Goal: Information Seeking & Learning: Learn about a topic

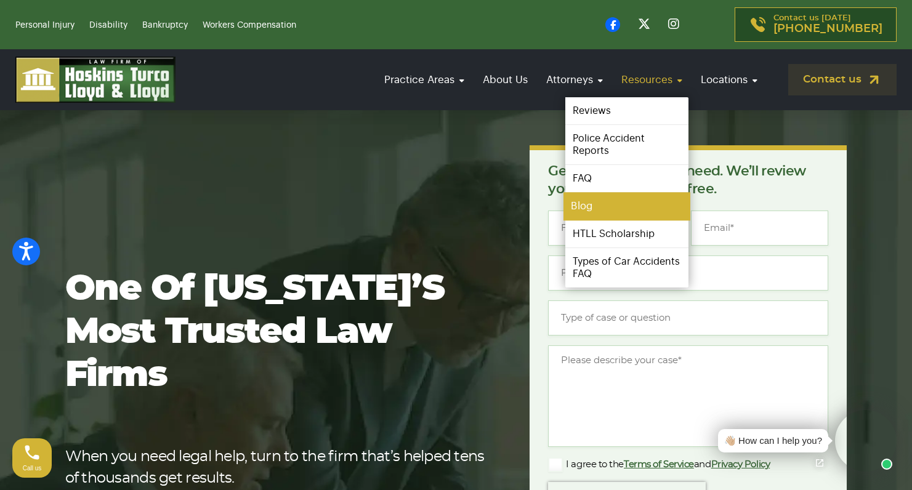
click at [623, 204] on link "Blog" at bounding box center [626, 207] width 127 height 28
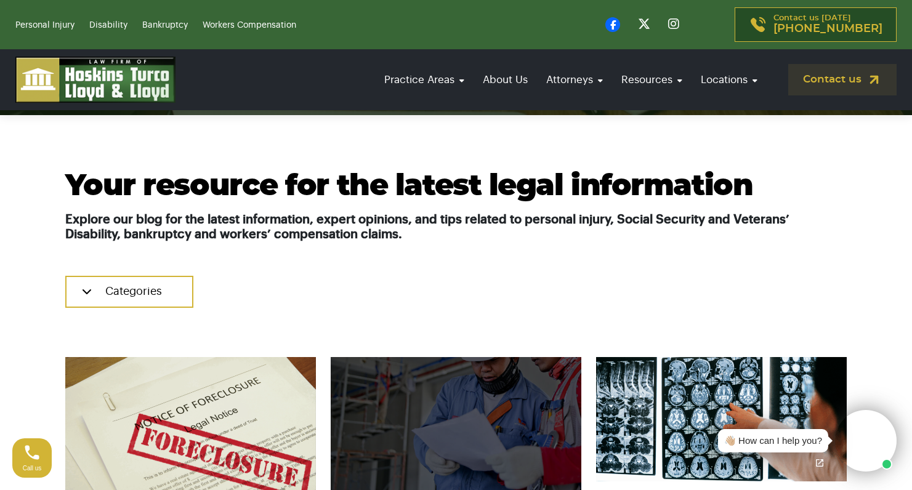
scroll to position [456, 0]
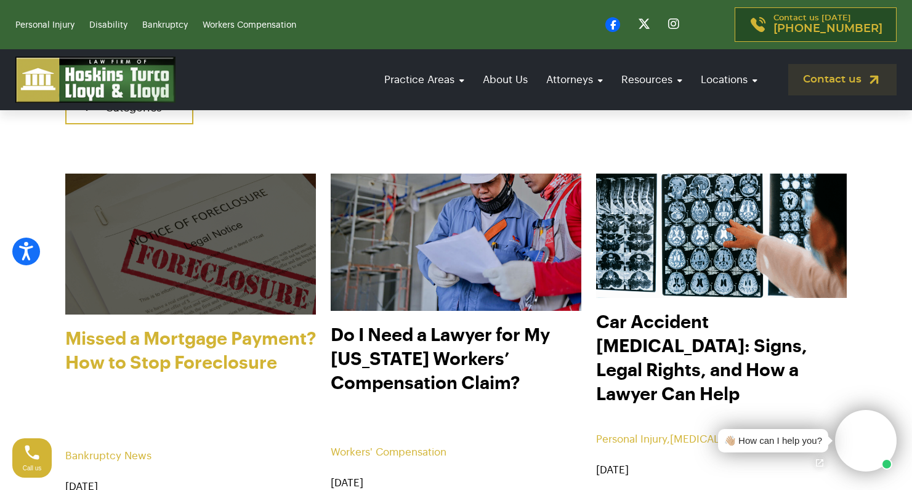
click at [194, 349] on link "Missed a Mortgage Payment? How to Stop Foreclosure" at bounding box center [190, 382] width 251 height 111
